Goal: Task Accomplishment & Management: Manage account settings

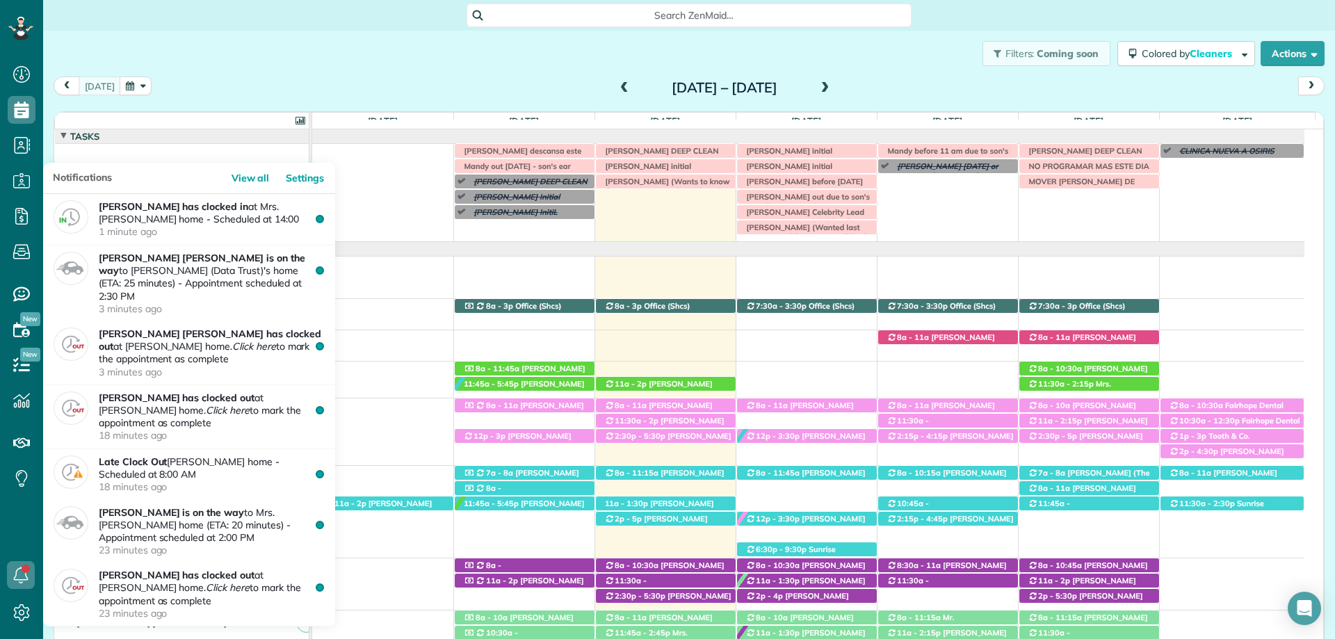
scroll to position [6, 6]
click at [18, 568] on icon at bounding box center [21, 575] width 28 height 28
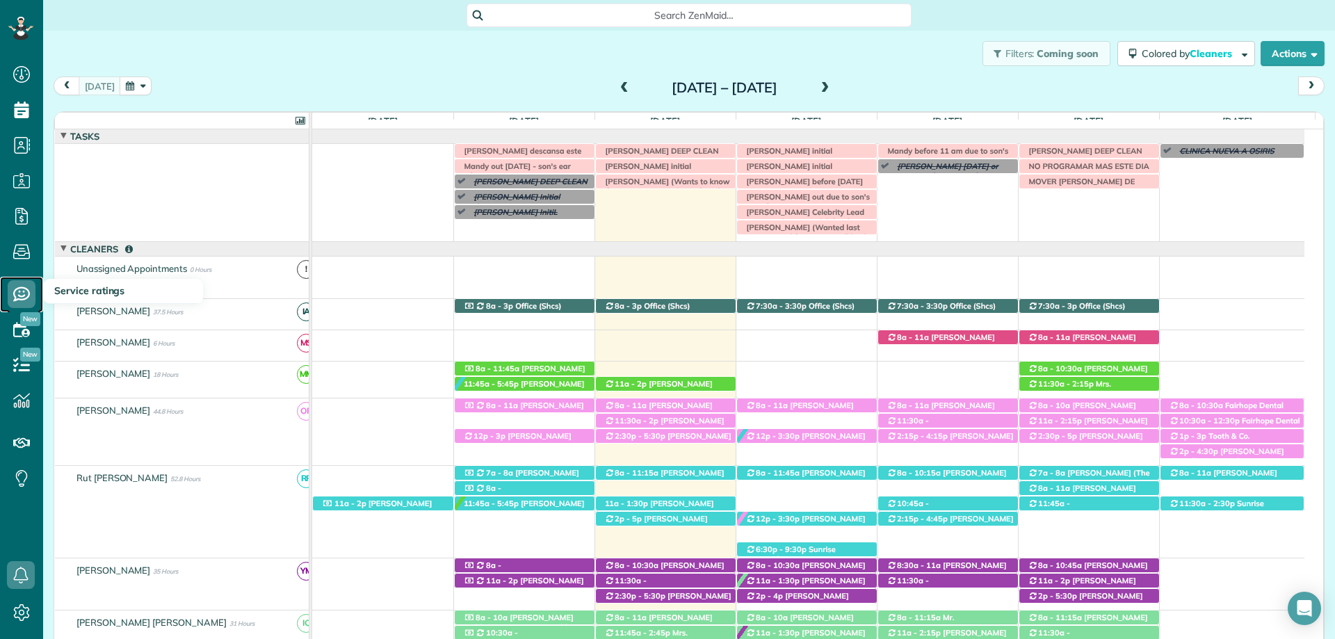
click at [23, 286] on icon at bounding box center [22, 294] width 28 height 28
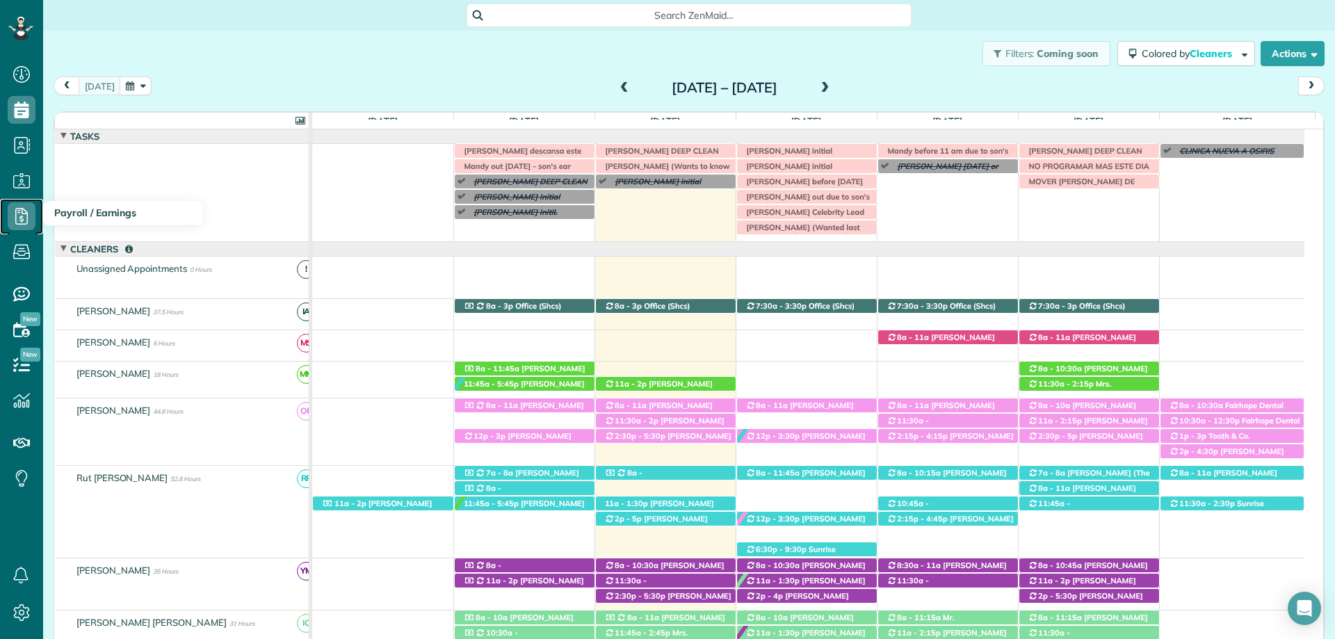
click at [14, 215] on icon at bounding box center [22, 216] width 28 height 28
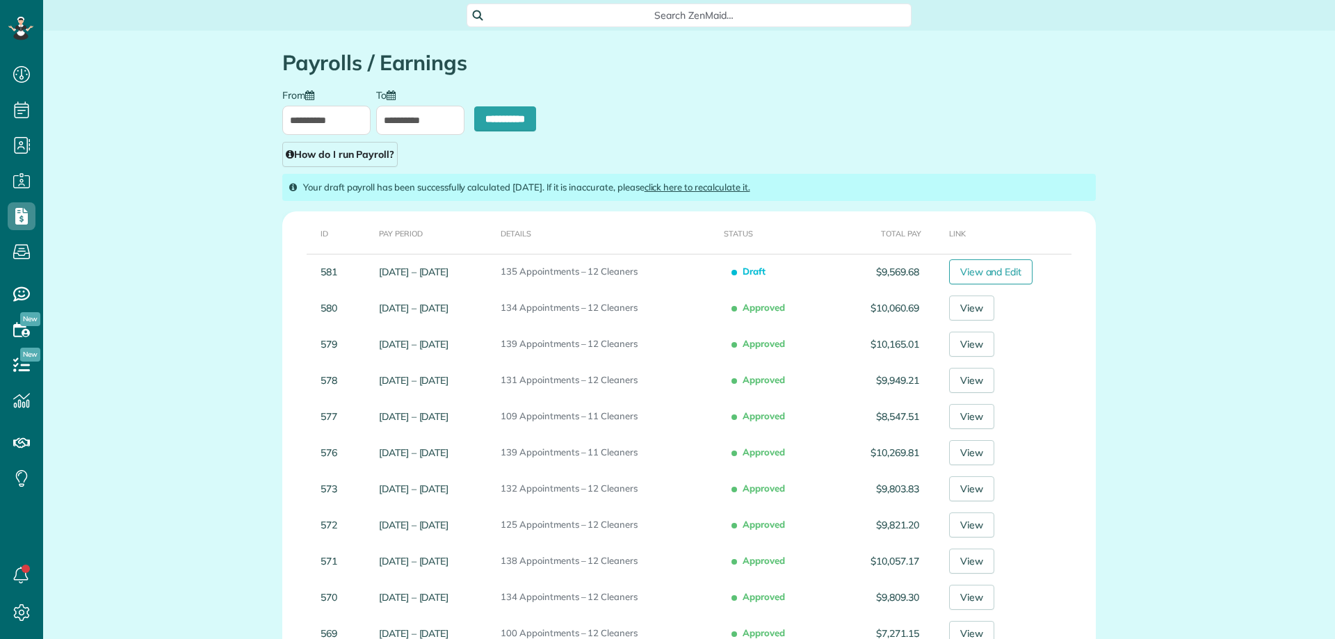
scroll to position [6, 6]
click at [909, 106] on div "**********" at bounding box center [689, 127] width 835 height 79
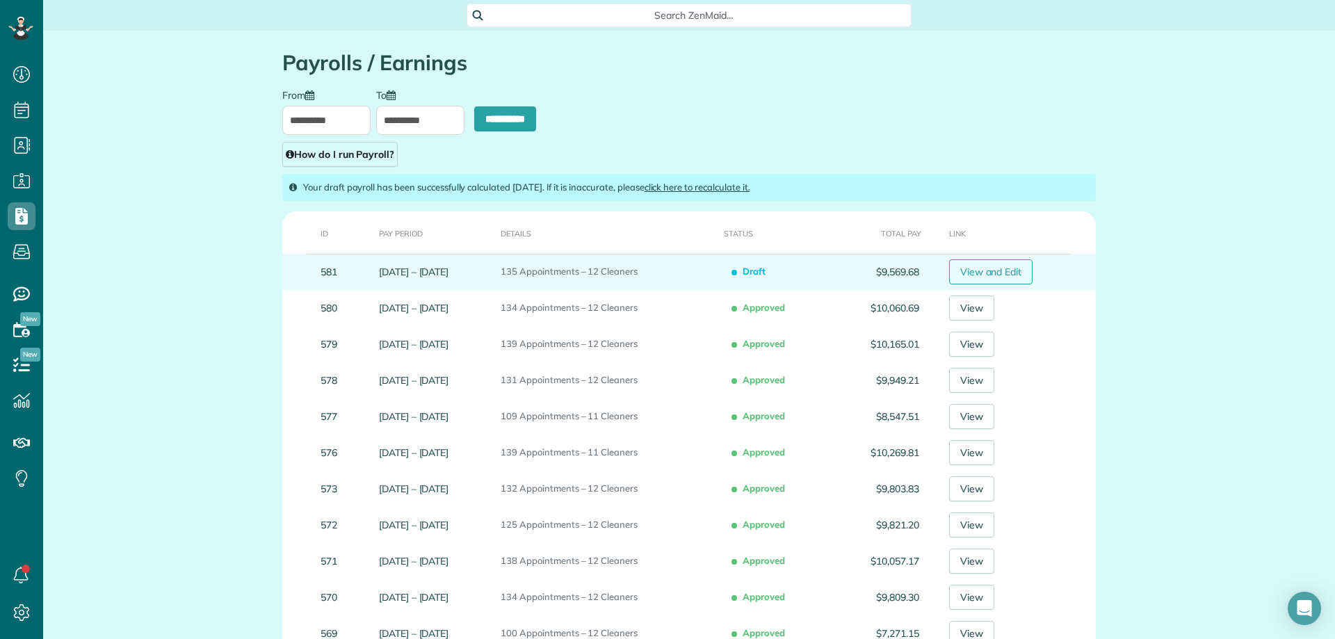
click at [1025, 273] on link "View and Edit" at bounding box center [991, 271] width 84 height 25
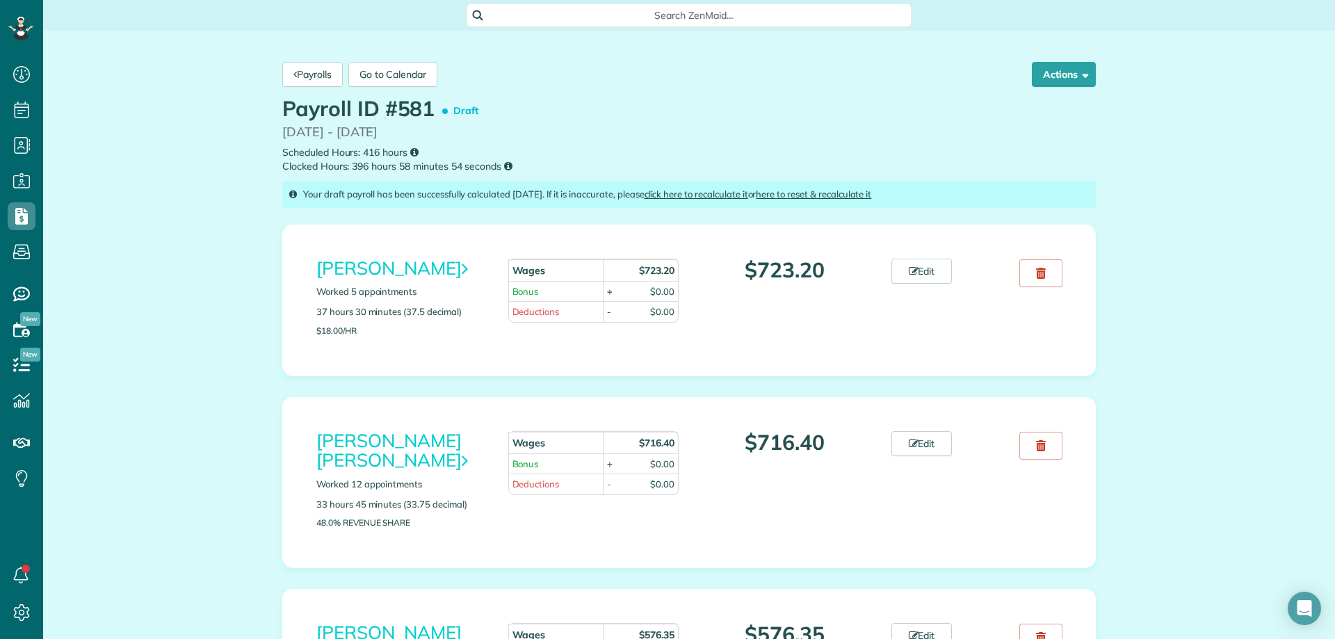
click at [305, 88] on div "Payrolls Go to Calendar Actions Approve Payroll Recalculate Reset and Recalcula…" at bounding box center [689, 74] width 835 height 46
click at [307, 77] on link "Payrolls" at bounding box center [312, 74] width 61 height 25
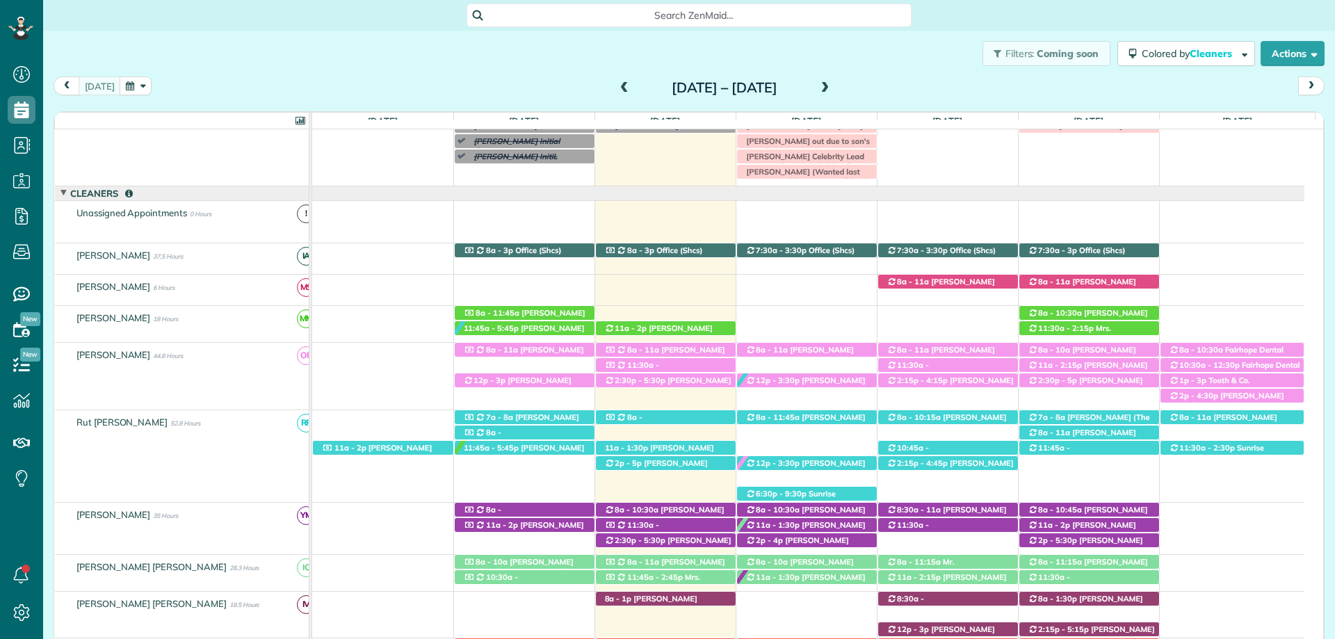
scroll to position [56, 0]
